Goal: Task Accomplishment & Management: Use online tool/utility

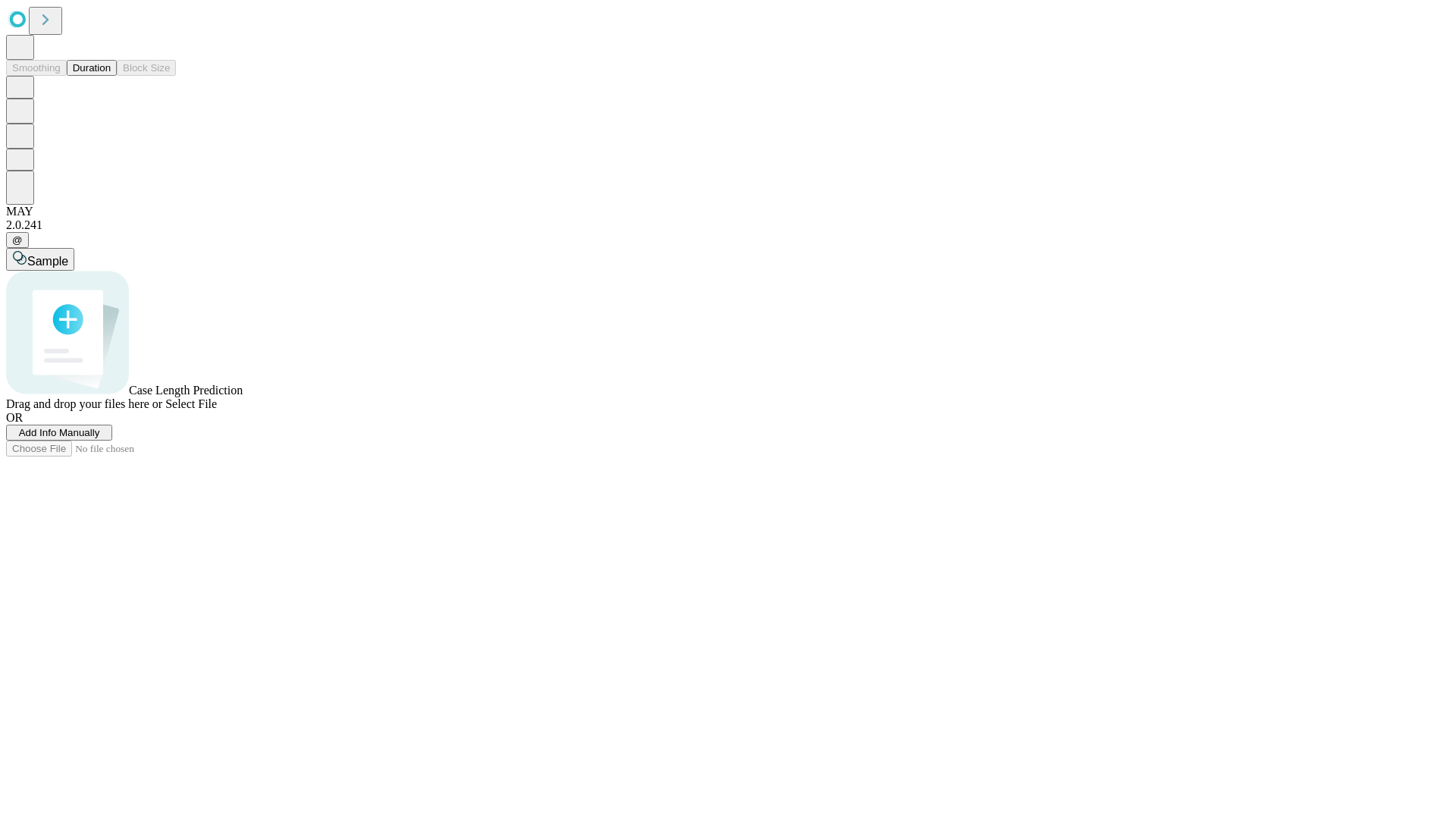
click at [110, 76] on button "Duration" at bounding box center [91, 67] width 50 height 16
click at [217, 410] on span "Select File" at bounding box center [190, 404] width 51 height 13
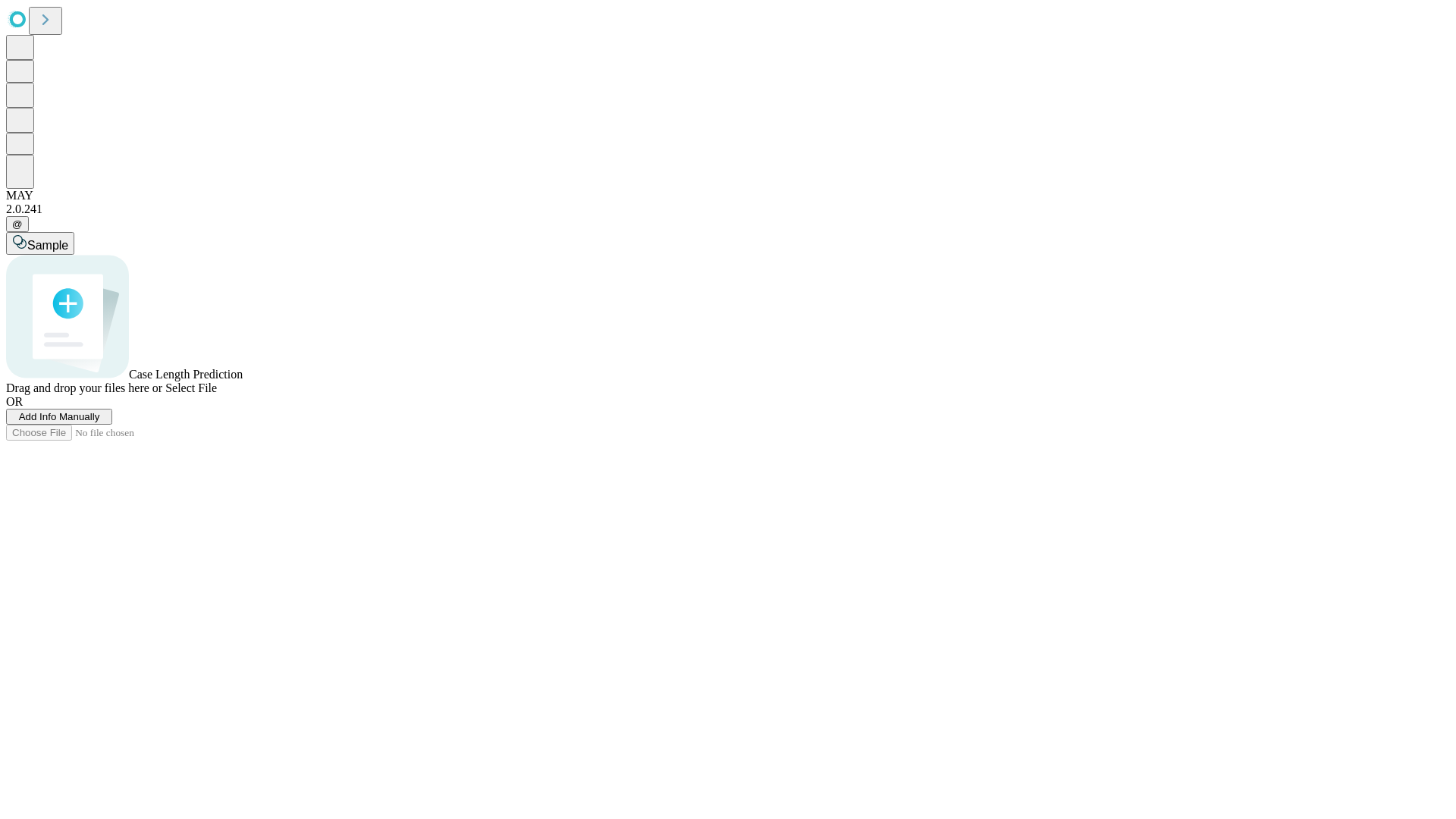
click at [217, 394] on span "Select File" at bounding box center [190, 388] width 51 height 13
